Goal: Transaction & Acquisition: Obtain resource

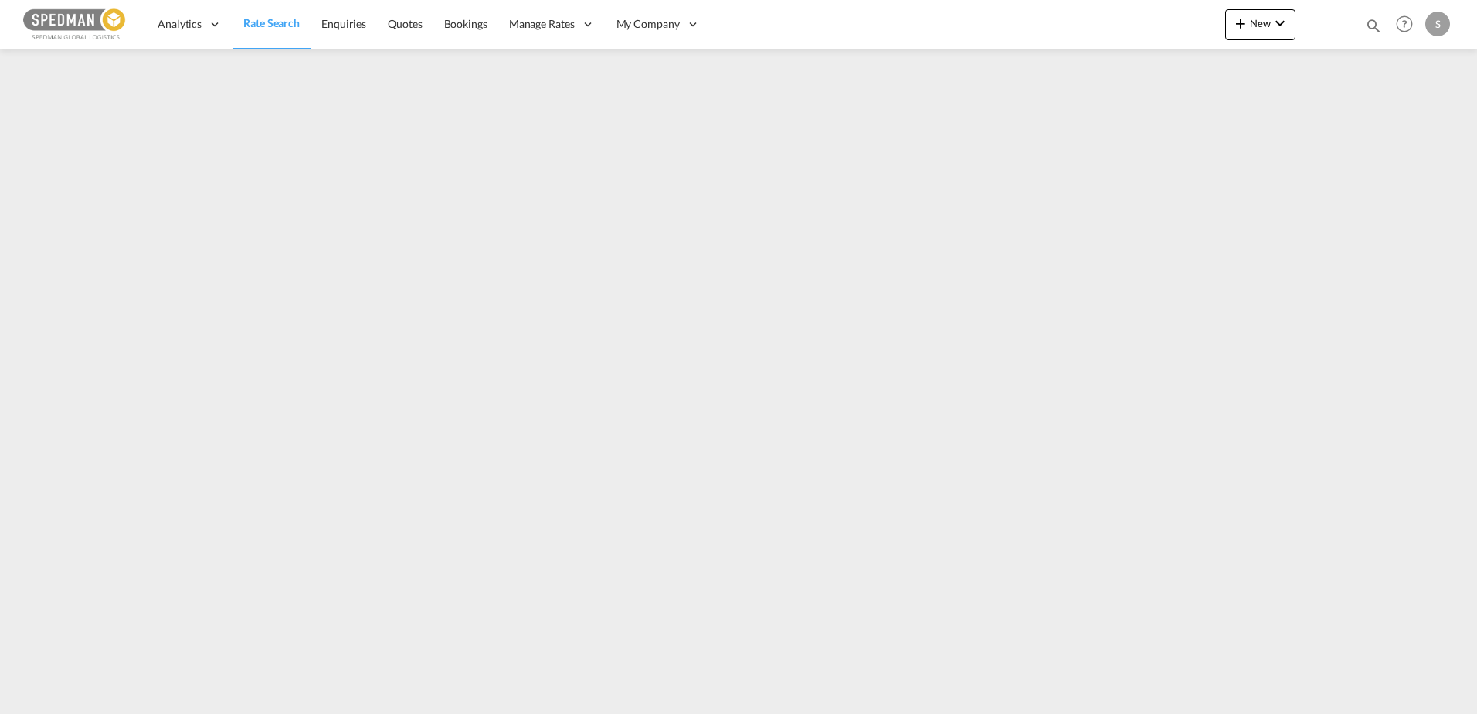
click at [260, 29] on span "Rate Search" at bounding box center [271, 22] width 56 height 13
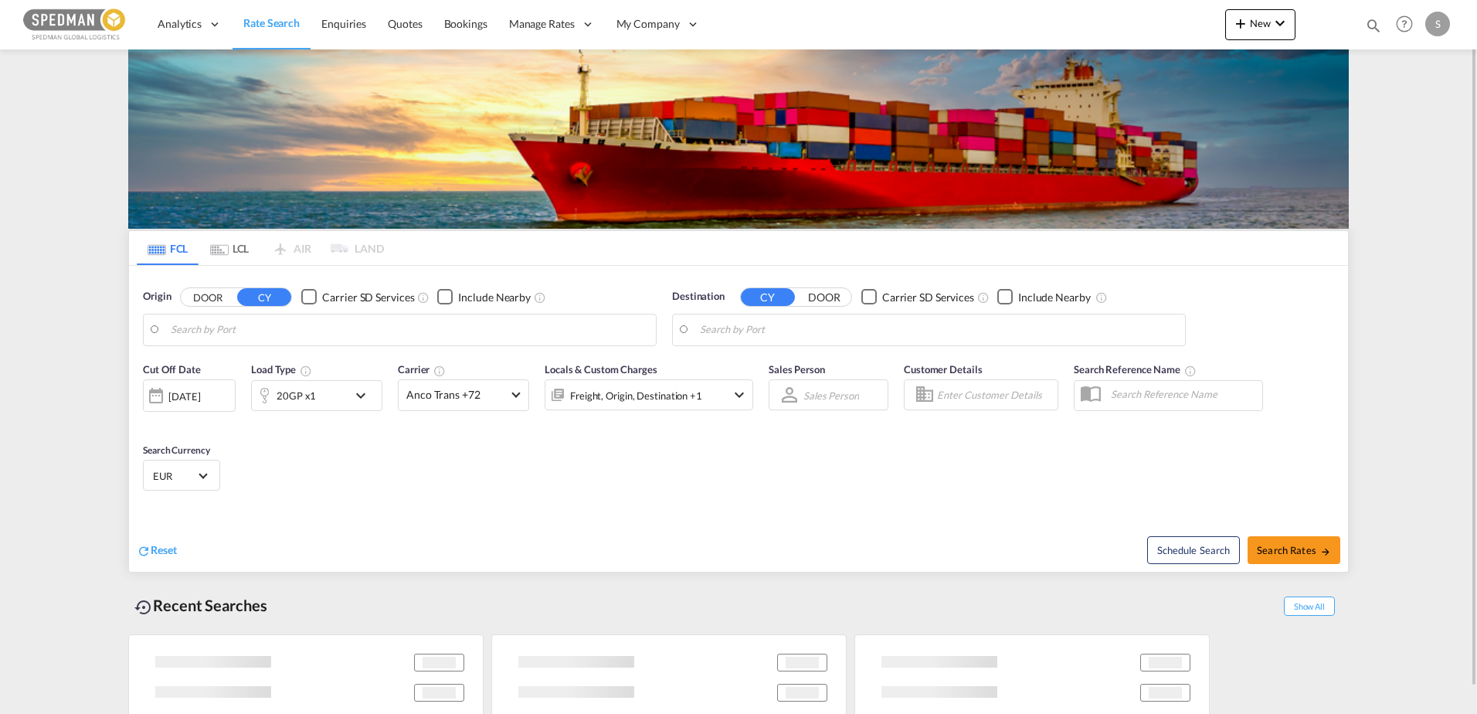
click at [290, 324] on input "Search by Port" at bounding box center [409, 329] width 477 height 23
type input "[GEOGRAPHIC_DATA], NOOSL"
type input "[GEOGRAPHIC_DATA], [GEOGRAPHIC_DATA], CATOR"
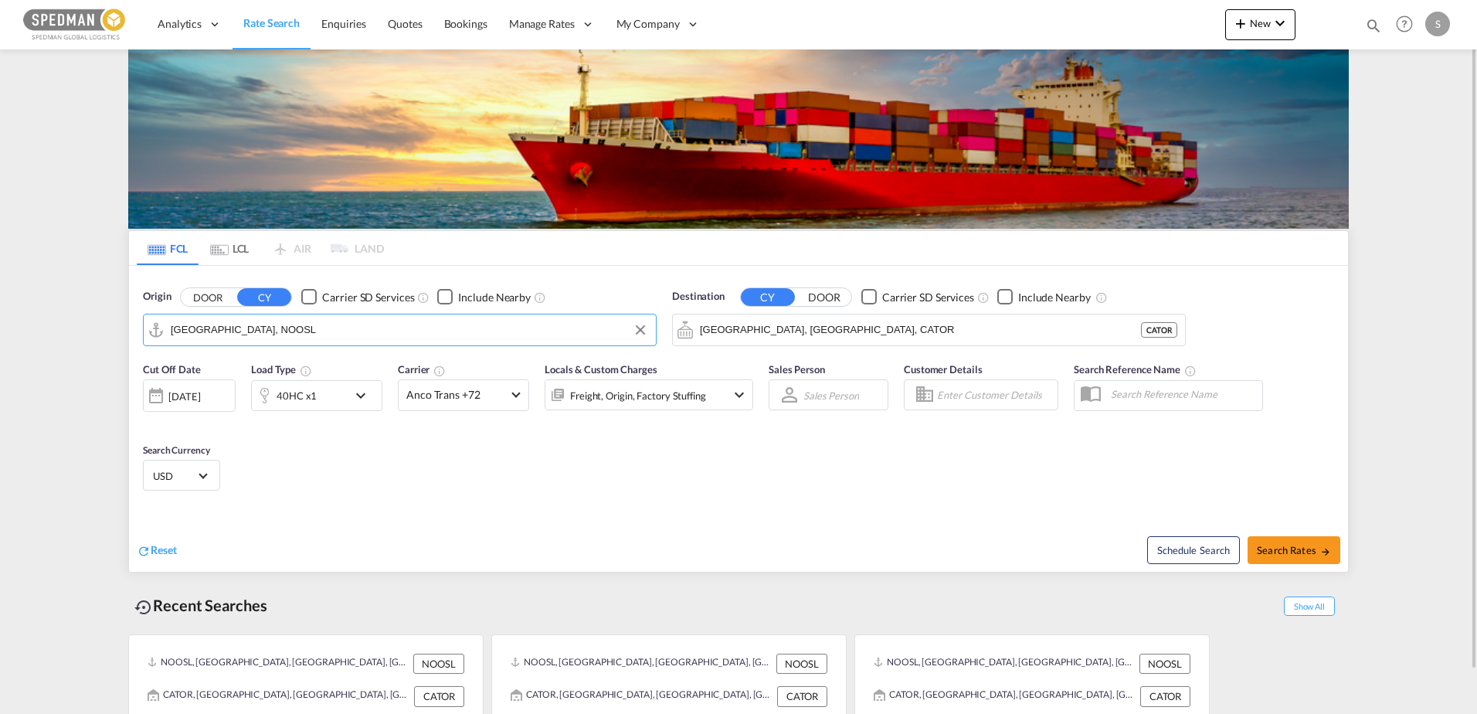
click at [283, 332] on input "[GEOGRAPHIC_DATA], NOOSL" at bounding box center [409, 329] width 477 height 23
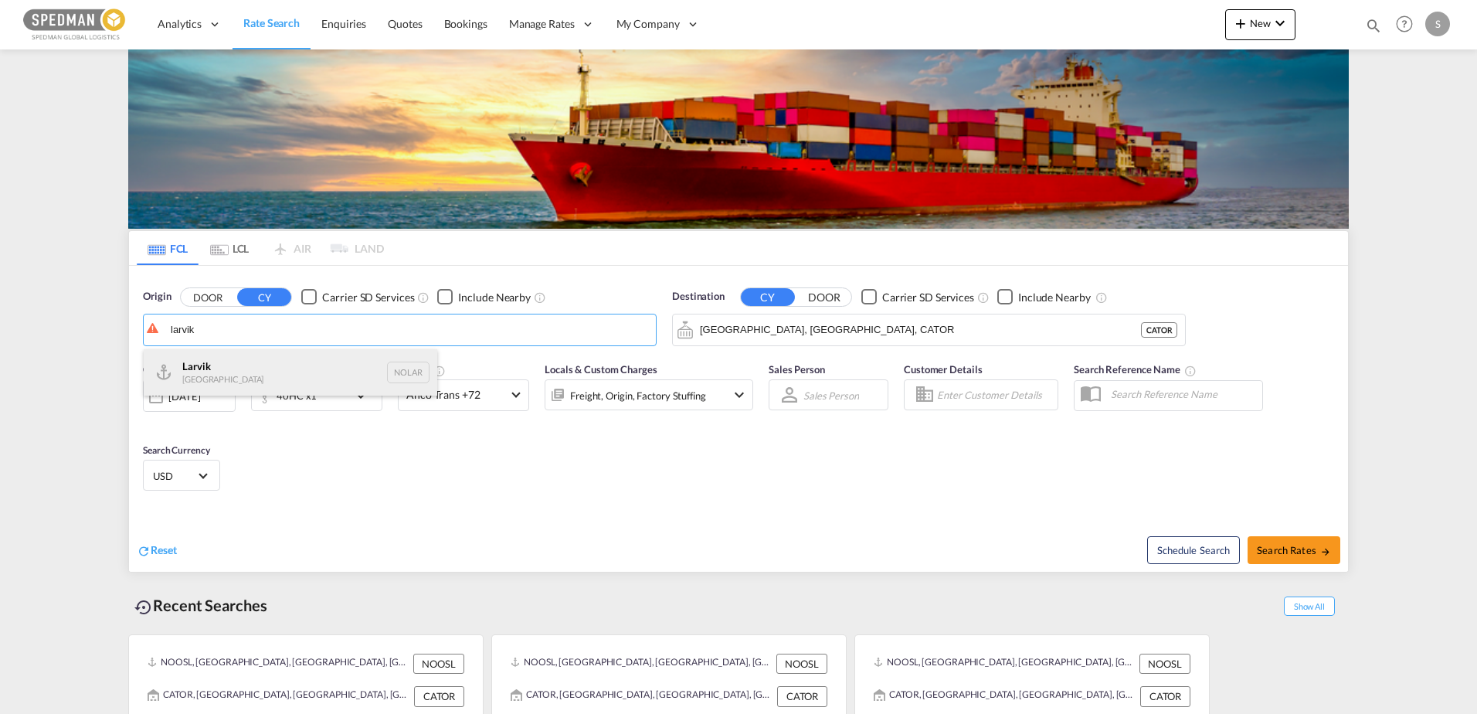
click at [254, 378] on div "Larvik Norway NOLAR" at bounding box center [290, 372] width 293 height 46
type input "Larvik, NOLAR"
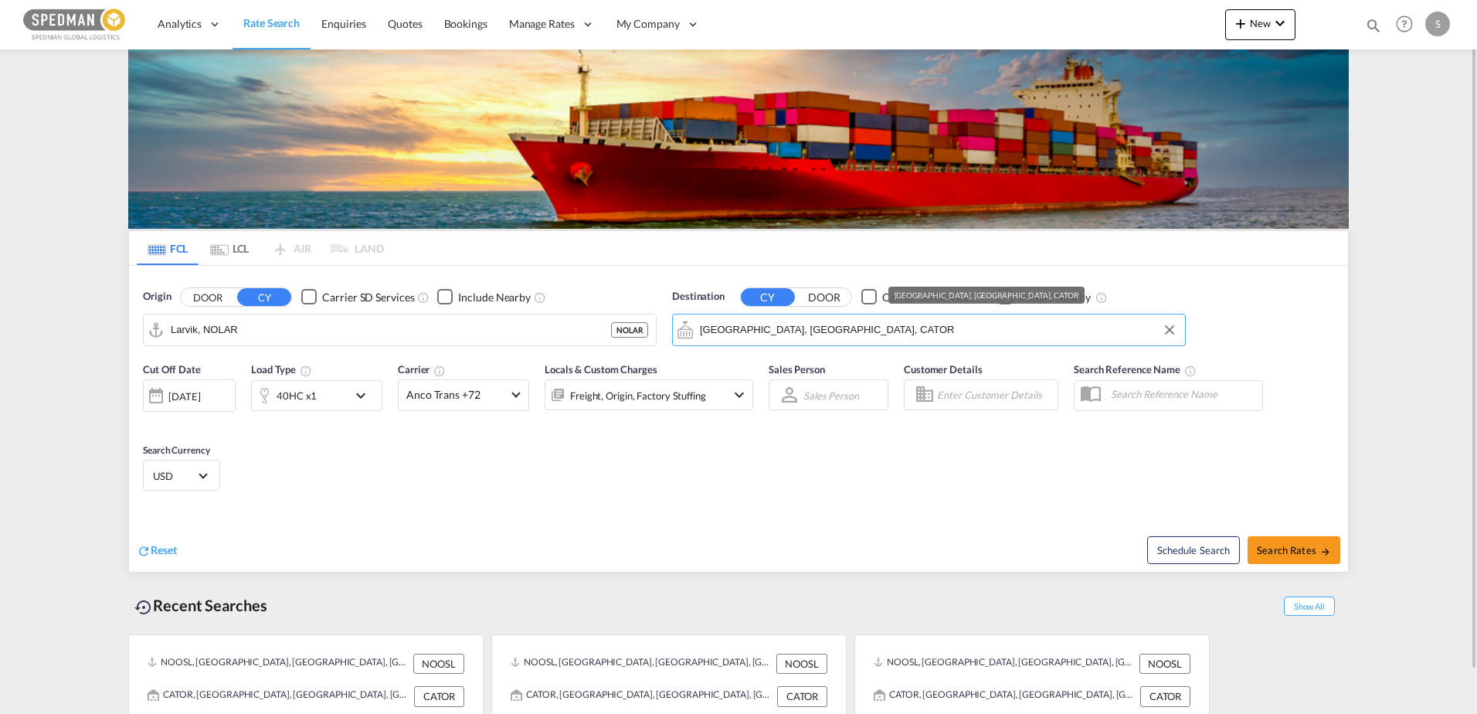
click at [819, 324] on input "[GEOGRAPHIC_DATA], [GEOGRAPHIC_DATA], CATOR" at bounding box center [938, 329] width 477 height 23
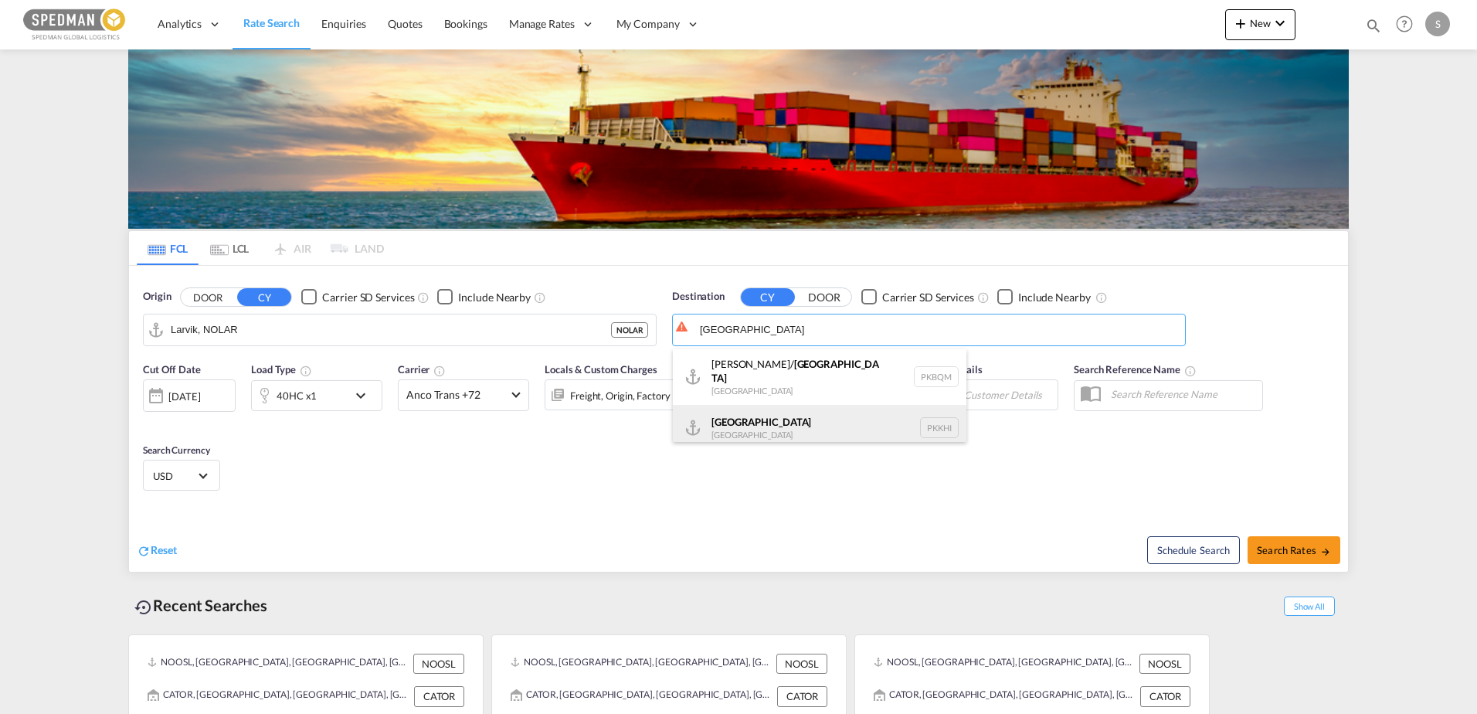
click at [771, 415] on div "Karachi [GEOGRAPHIC_DATA] PKKHI" at bounding box center [819, 428] width 293 height 46
type input "[GEOGRAPHIC_DATA], PKKHI"
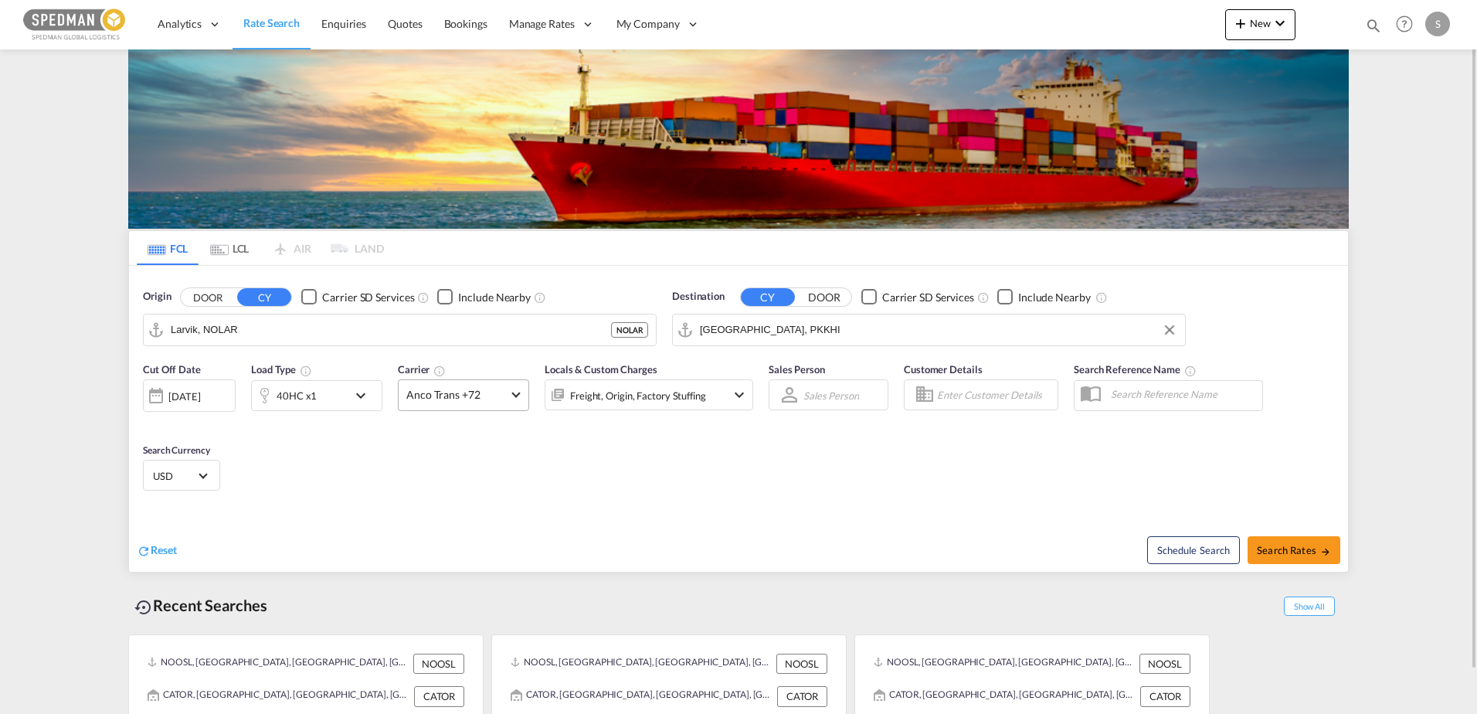
click at [440, 394] on span "Anco Trans +72" at bounding box center [456, 394] width 100 height 15
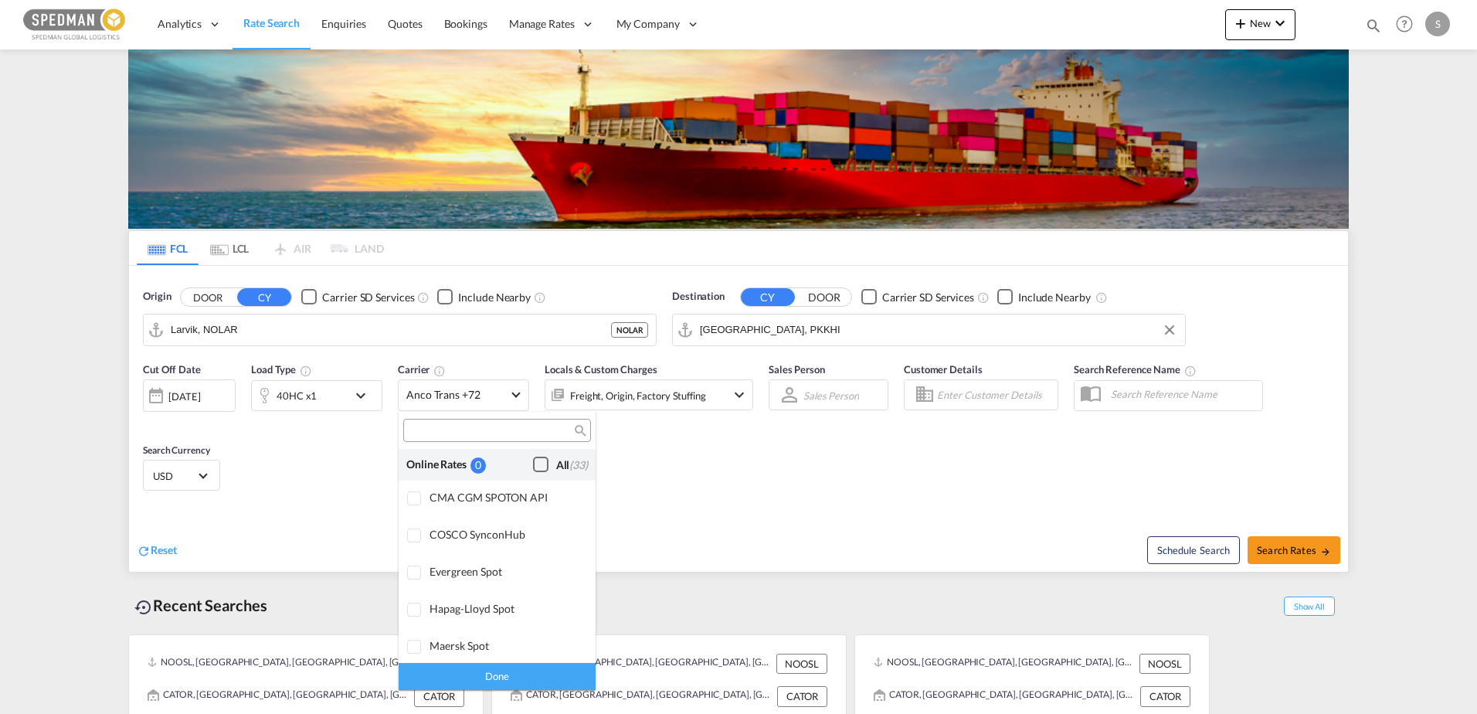
click at [533, 460] on div "Checkbox No Ink" at bounding box center [540, 463] width 15 height 15
click at [1292, 539] on md-backdrop at bounding box center [738, 357] width 1477 height 714
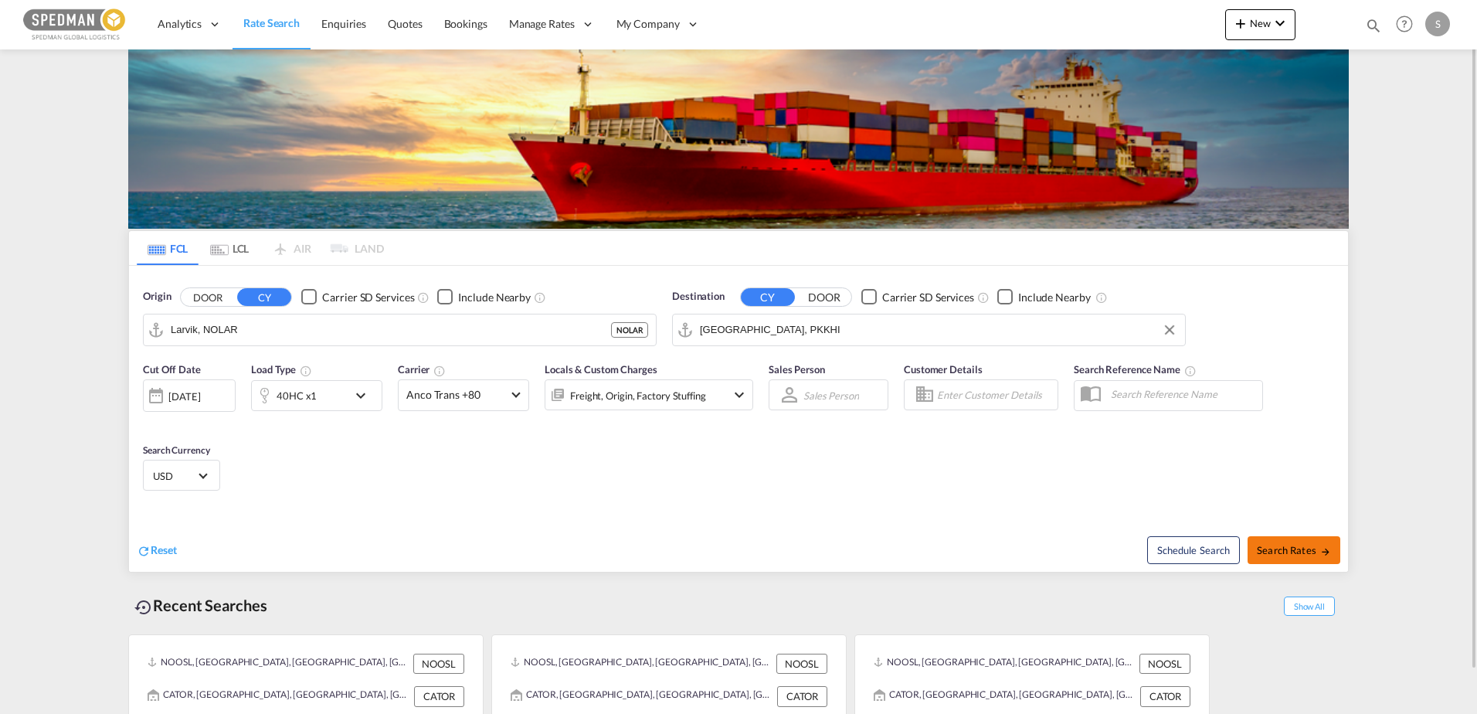
click at [1291, 551] on span "Search Rates" at bounding box center [1293, 550] width 74 height 12
type input "NOLAR to PKKHI / [DATE]"
